Goal: Task Accomplishment & Management: Use online tool/utility

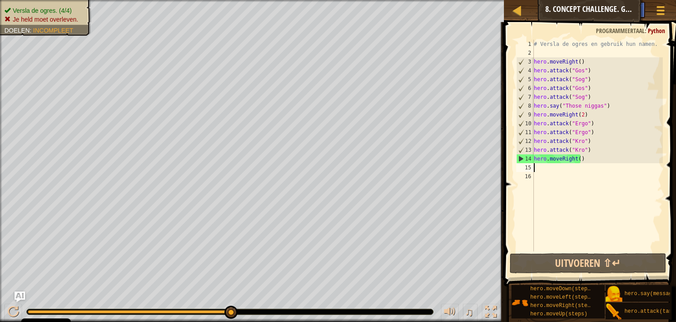
scroll to position [4, 0]
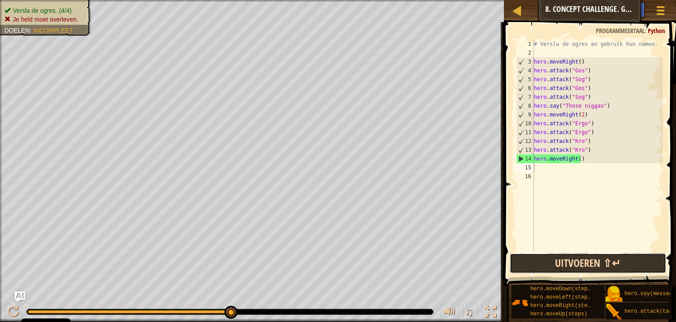
click at [594, 259] on button "Uitvoeren ⇧↵" at bounding box center [588, 263] width 157 height 20
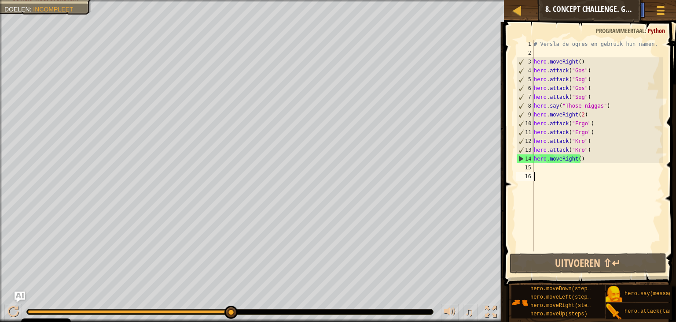
click at [590, 180] on div "# Versla de ogres en gebruik hun namen. hero . moveRight ( ) hero . attack ( "G…" at bounding box center [597, 154] width 131 height 229
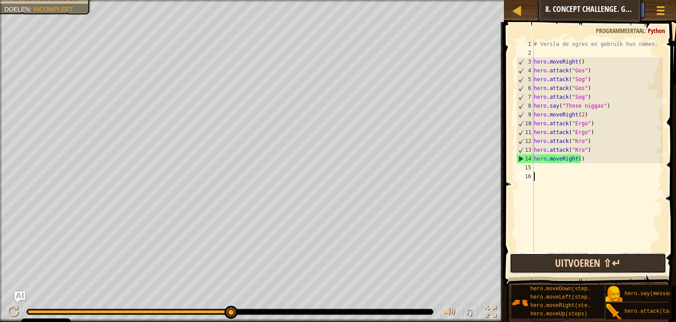
click at [570, 269] on button "Uitvoeren ⇧↵" at bounding box center [588, 263] width 157 height 20
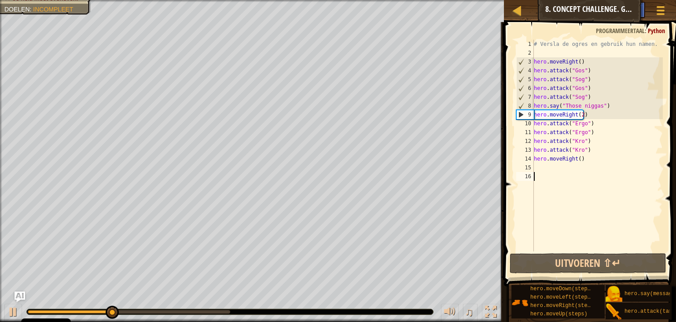
click at [576, 170] on div "# Versla de ogres en gebruik hun namen. hero . moveRight ( ) hero . attack ( "G…" at bounding box center [597, 154] width 131 height 229
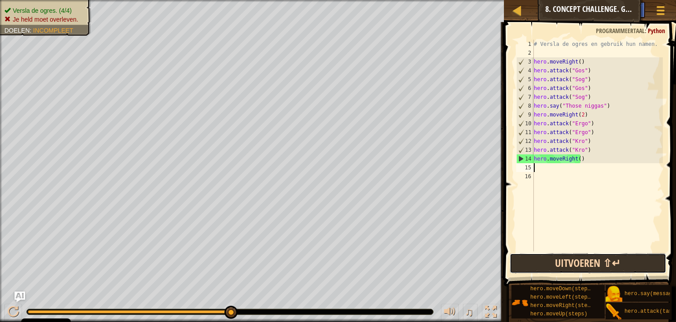
click at [599, 261] on button "Uitvoeren ⇧↵" at bounding box center [588, 263] width 157 height 20
